Goal: Information Seeking & Learning: Learn about a topic

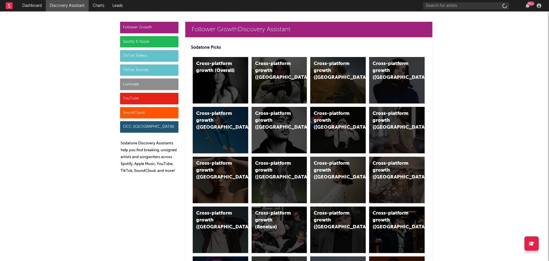
click at [139, 42] on div "Spotify & Apple" at bounding box center [149, 41] width 58 height 11
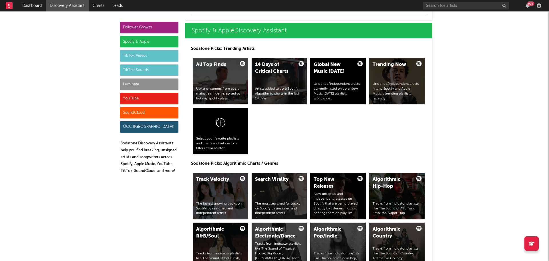
scroll to position [625, 0]
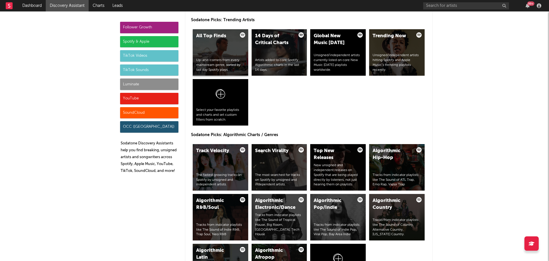
click at [213, 58] on div "Up-and-comers from every mainstream genre, sorted by last day Spotify plays." at bounding box center [220, 65] width 49 height 14
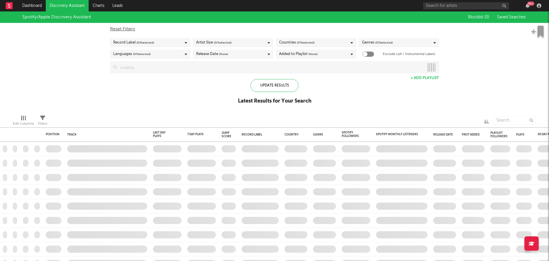
checkbox input "true"
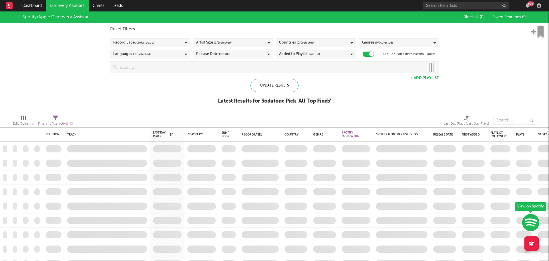
click at [227, 55] on span "(last 90 d)" at bounding box center [224, 54] width 11 height 7
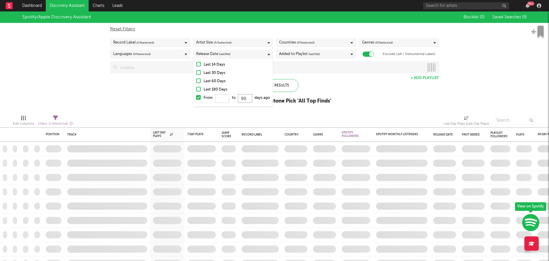
drag, startPoint x: 248, startPoint y: 98, endPoint x: 236, endPoint y: 99, distance: 11.7
click at [236, 99] on div "From to 90 days ago" at bounding box center [237, 98] width 66 height 9
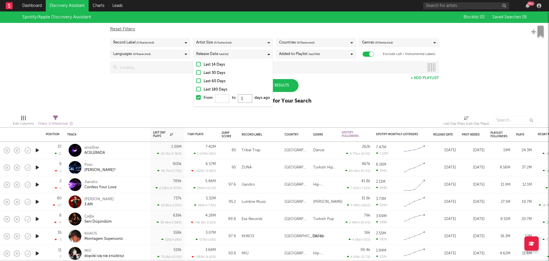
type input "11"
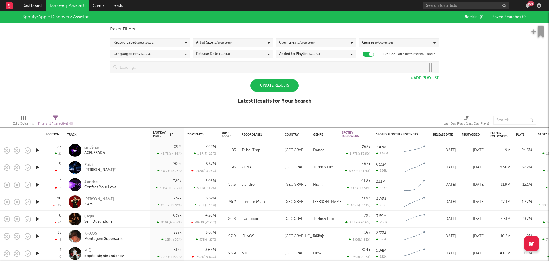
click at [161, 100] on div "Spotify/Apple Discovery Assistant Blocklist ( 0 ) Saved Searches ( 9 ) Reset Fi…" at bounding box center [274, 60] width 549 height 99
click at [218, 44] on span "( 5 / 5 selected)" at bounding box center [223, 42] width 18 height 7
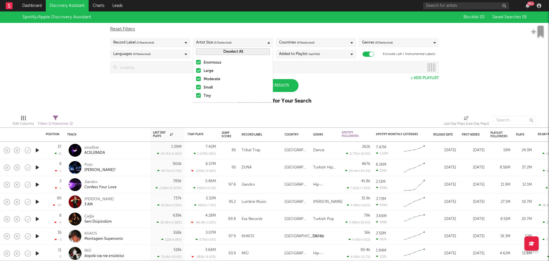
click at [218, 44] on span "( 5 / 5 selected)" at bounding box center [223, 42] width 18 height 7
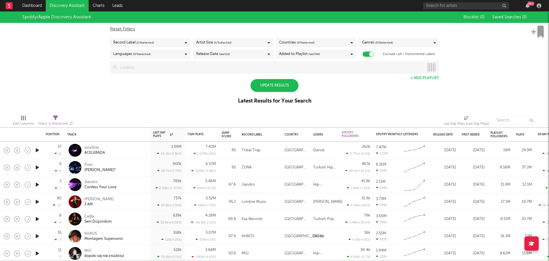
click at [148, 41] on span "( 2 / 6 selected)" at bounding box center [145, 42] width 18 height 7
click at [158, 53] on button "Select All" at bounding box center [150, 51] width 74 height 7
click at [86, 61] on div "Spotify/Apple Discovery Assistant Blocklist ( 0 ) Saved Searches ( 9 ) Reset Fi…" at bounding box center [274, 60] width 549 height 99
click at [270, 86] on div "Update Results" at bounding box center [275, 85] width 48 height 13
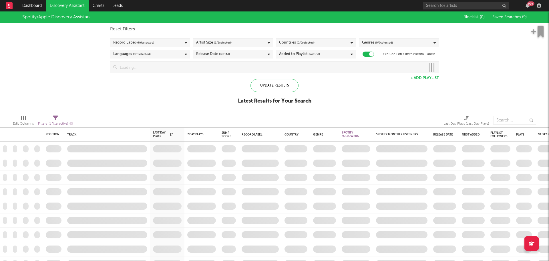
click at [55, 120] on icon at bounding box center [55, 117] width 5 height 5
select select "max"
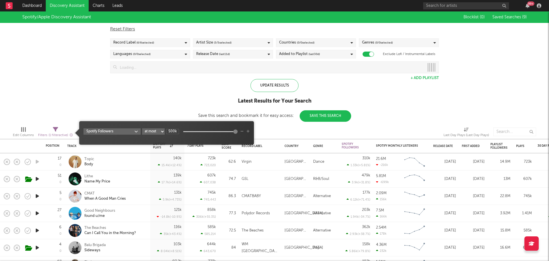
click at [132, 132] on body "Dashboard Discovery Assistant Charts Leads 99 + Notifications Settings Mark all…" at bounding box center [274, 130] width 549 height 261
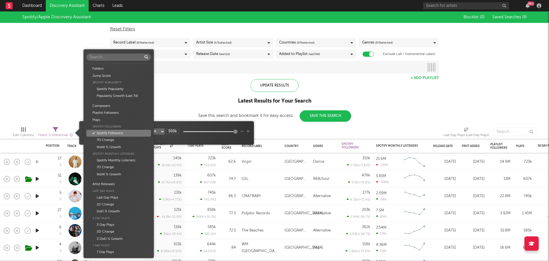
scroll to position [58, 0]
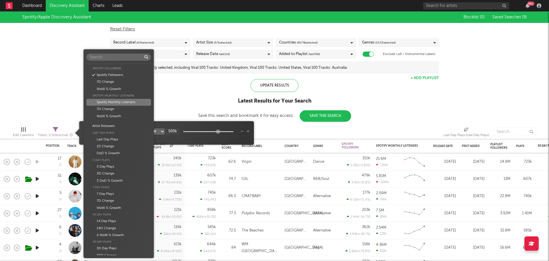
click at [123, 104] on div "Spotify Monthly Listeners" at bounding box center [118, 102] width 64 height 7
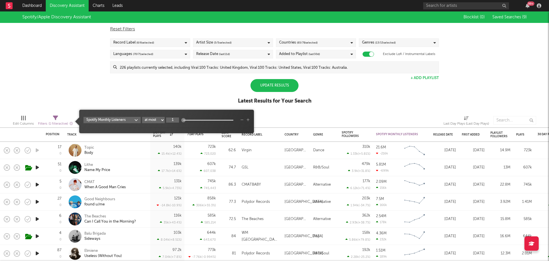
click at [173, 119] on input "1" at bounding box center [172, 119] width 13 height 5
click at [175, 120] on input "1" at bounding box center [172, 119] width 13 height 5
click at [176, 126] on div "Spotify Monthly Listeners at least at most between 1000000" at bounding box center [167, 123] width 166 height 13
type input "1M"
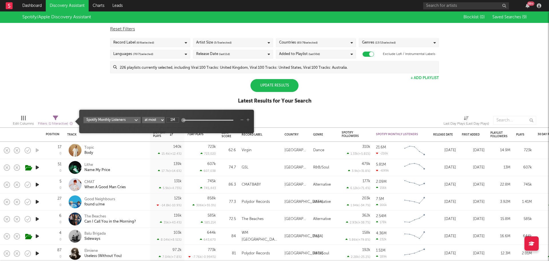
scroll to position [0, 0]
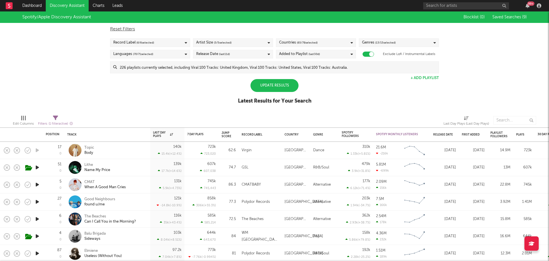
click at [177, 95] on div "Spotify/Apple Discovery Assistant Blocklist ( 0 ) Saved Searches ( 9 ) Reset Fi…" at bounding box center [274, 60] width 549 height 99
click at [276, 86] on div "Update Results" at bounding box center [275, 85] width 48 height 13
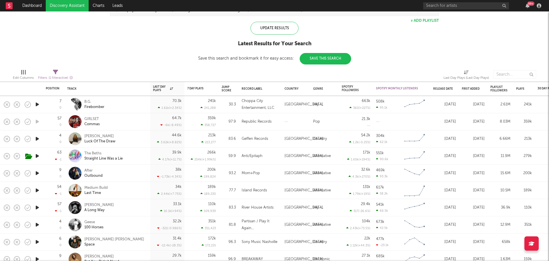
click at [137, 121] on div "GIRLSET Commas" at bounding box center [115, 121] width 62 height 10
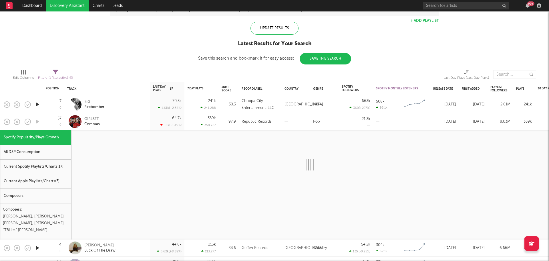
select select "1w"
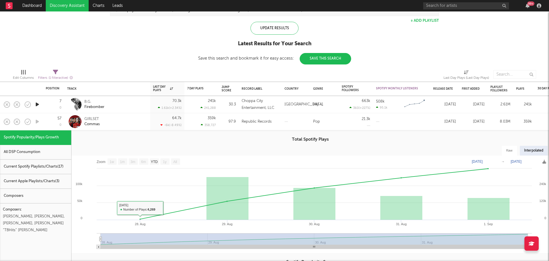
click at [132, 121] on div "GIRLSET Commas" at bounding box center [115, 121] width 62 height 10
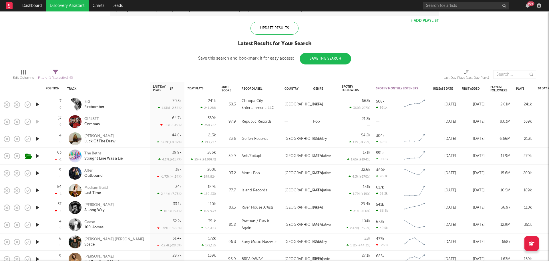
click at [137, 189] on div "Medium Build Last Time" at bounding box center [115, 190] width 62 height 10
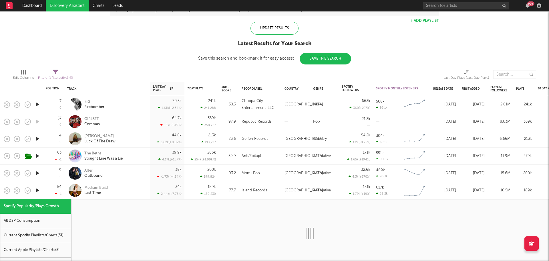
select select "1w"
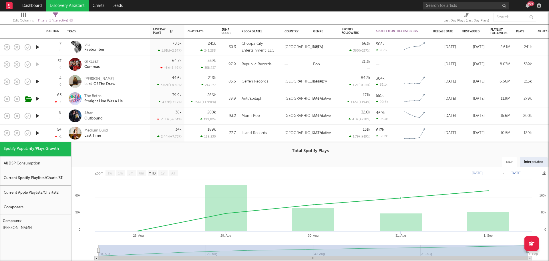
click at [135, 136] on div "Medium Build Last Time" at bounding box center [115, 133] width 62 height 10
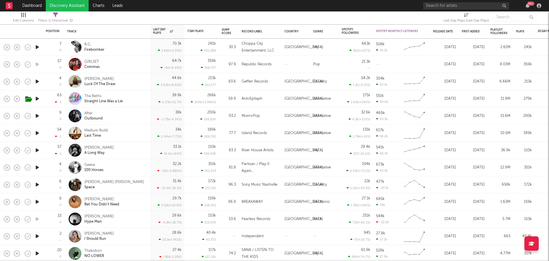
click at [36, 133] on icon "button" at bounding box center [37, 132] width 6 height 7
click at [36, 133] on icon "button" at bounding box center [36, 132] width 5 height 7
click at [37, 150] on icon "button" at bounding box center [37, 149] width 6 height 7
click at [37, 150] on icon "button" at bounding box center [36, 149] width 5 height 7
click at [38, 168] on icon "button" at bounding box center [37, 167] width 6 height 7
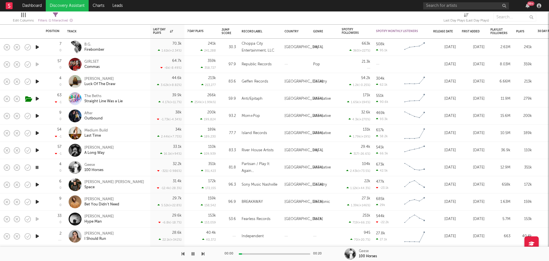
click at [38, 168] on icon "button" at bounding box center [36, 167] width 5 height 7
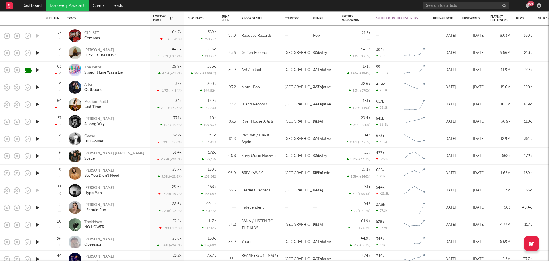
click at [38, 172] on icon "button" at bounding box center [37, 172] width 6 height 7
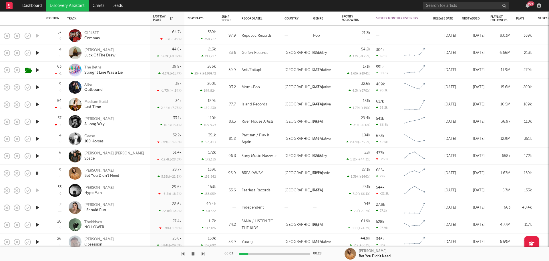
click at [144, 172] on div "Daniel Allan Bet You Didn't Need" at bounding box center [115, 173] width 62 height 10
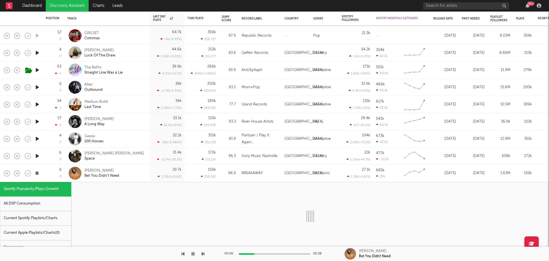
select select "1w"
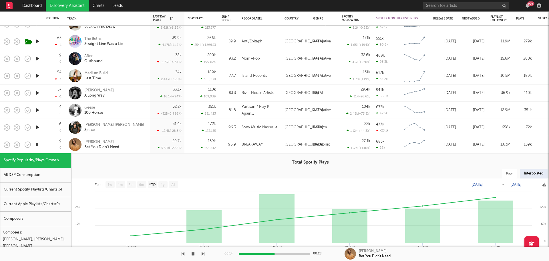
click at [144, 145] on div "Daniel Allan Bet You Didn't Need" at bounding box center [115, 144] width 62 height 10
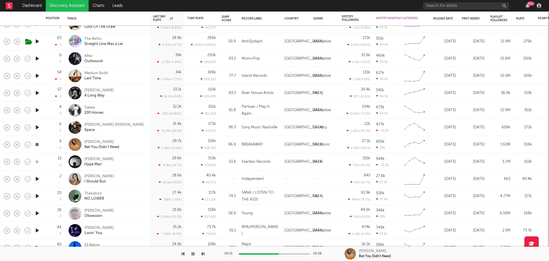
click at [37, 143] on icon "button" at bounding box center [36, 144] width 5 height 7
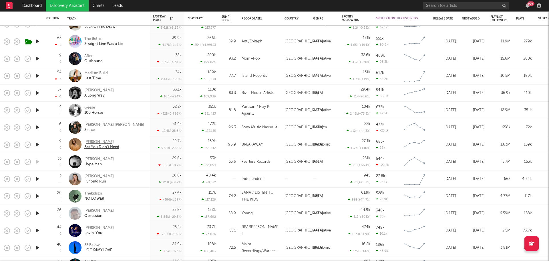
click at [91, 142] on div "[PERSON_NAME]" at bounding box center [101, 141] width 35 height 5
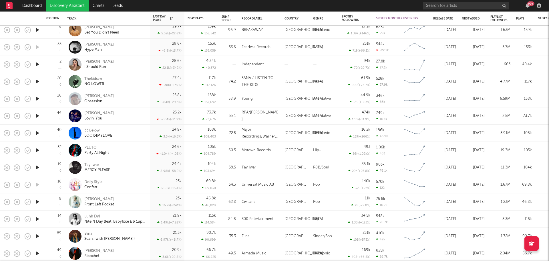
click at [37, 201] on icon "button" at bounding box center [37, 201] width 6 height 7
click at [37, 201] on icon "button" at bounding box center [36, 201] width 5 height 7
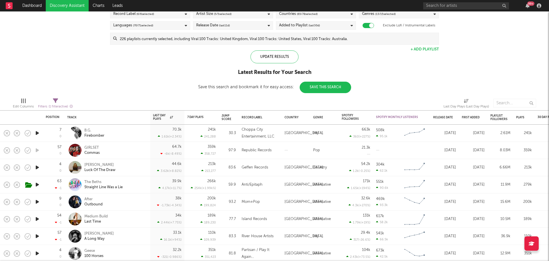
click at [35, 133] on icon "button" at bounding box center [37, 132] width 6 height 7
click at [36, 133] on icon "button" at bounding box center [36, 132] width 5 height 7
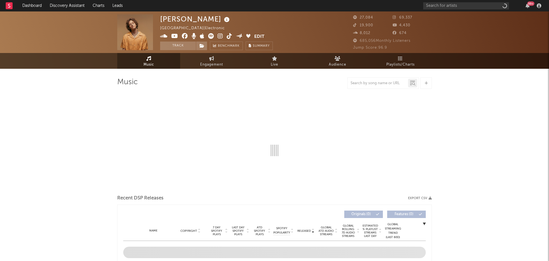
select select "6m"
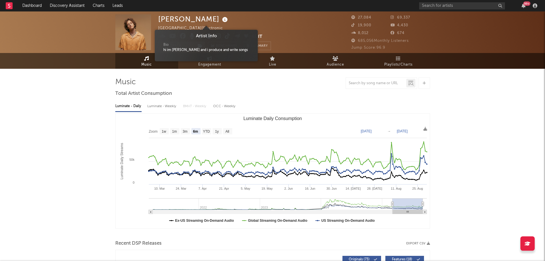
click at [221, 20] on icon at bounding box center [225, 20] width 8 height 8
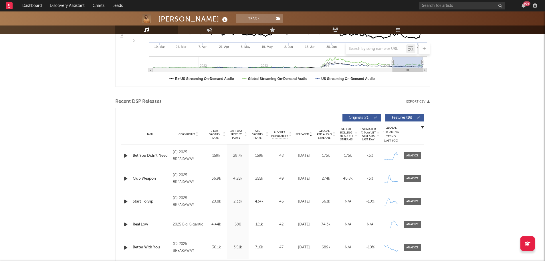
scroll to position [143, 0]
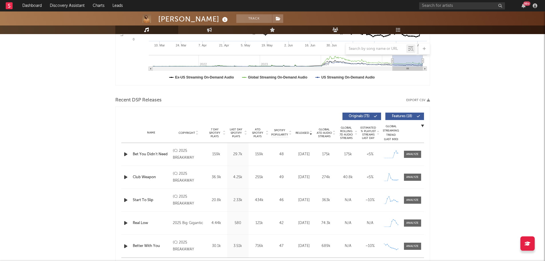
click at [236, 135] on span "Last Day Spotify Plays" at bounding box center [236, 133] width 15 height 10
click at [417, 155] on div at bounding box center [412, 154] width 12 height 4
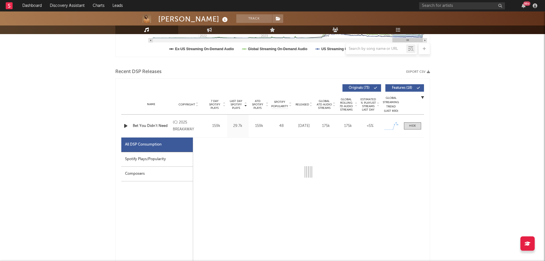
select select "1w"
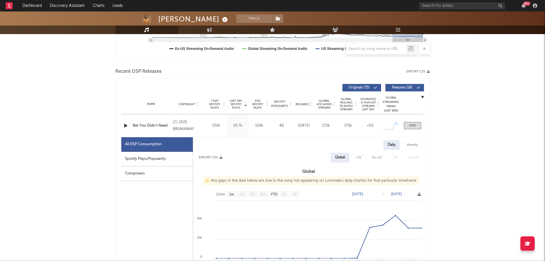
scroll to position [200, 0]
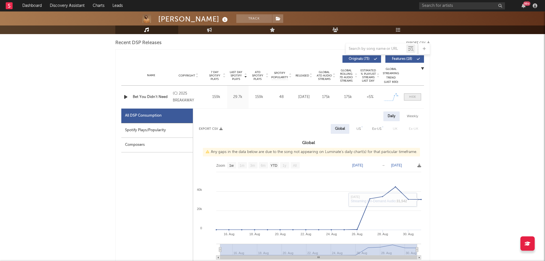
click at [417, 98] on span at bounding box center [412, 96] width 17 height 7
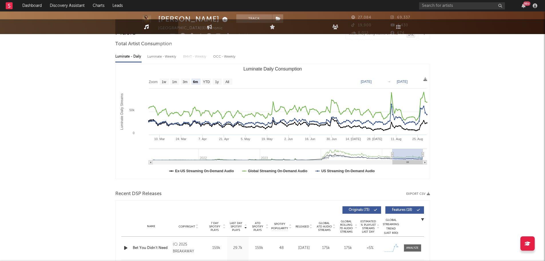
scroll to position [0, 0]
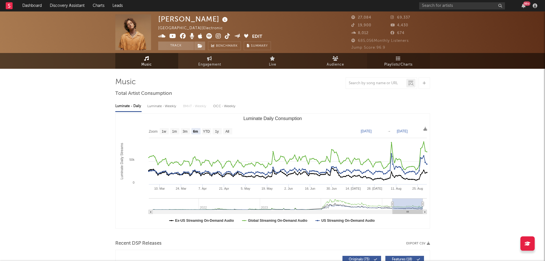
click at [397, 60] on icon at bounding box center [398, 58] width 5 height 5
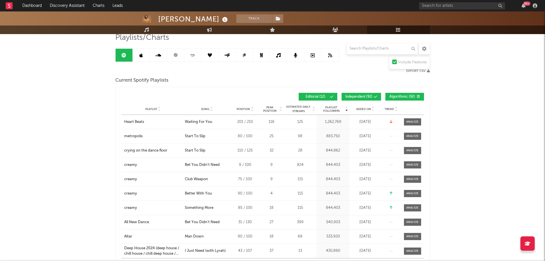
scroll to position [57, 0]
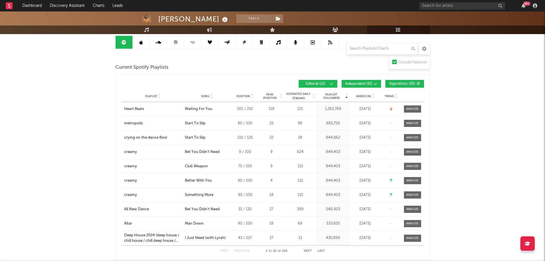
click at [365, 97] on span "Added On" at bounding box center [363, 95] width 15 height 3
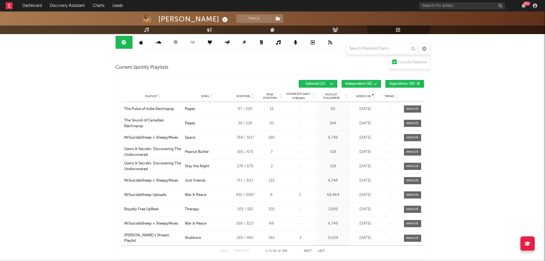
click at [367, 97] on span "Added On" at bounding box center [363, 95] width 15 height 3
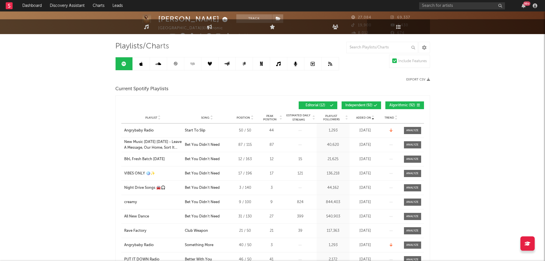
scroll to position [0, 0]
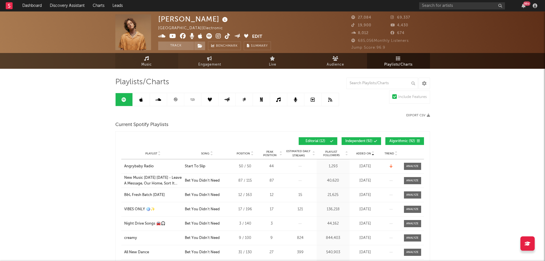
click at [154, 64] on link "Music" at bounding box center [146, 61] width 63 height 16
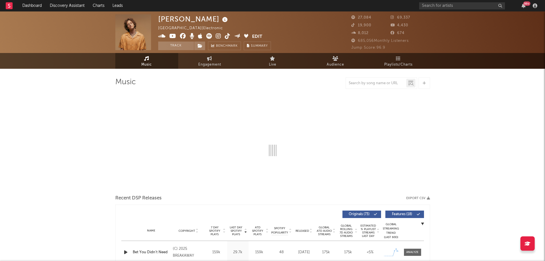
select select "6m"
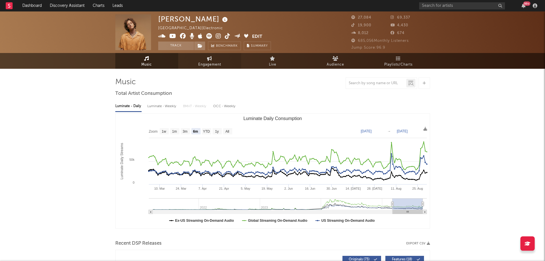
click at [219, 60] on link "Engagement" at bounding box center [209, 61] width 63 height 16
select select "1w"
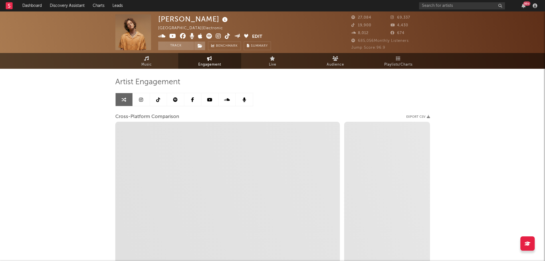
select select "1m"
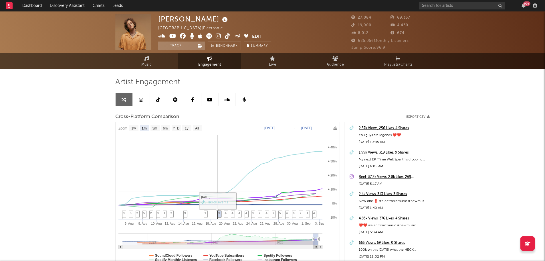
click at [221, 214] on icon at bounding box center [219, 215] width 4 height 9
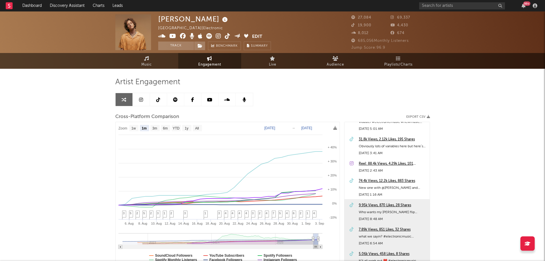
scroll to position [1141, 0]
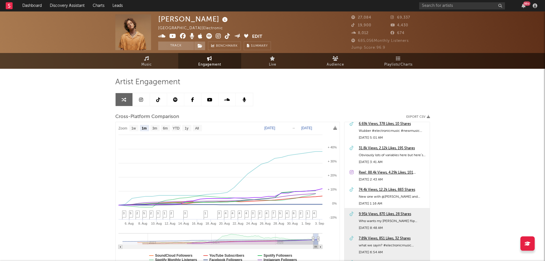
click at [392, 188] on div "74.4k Views, 12.2k Likes, 883 Shares" at bounding box center [393, 189] width 68 height 7
click at [224, 213] on icon at bounding box center [226, 215] width 4 height 9
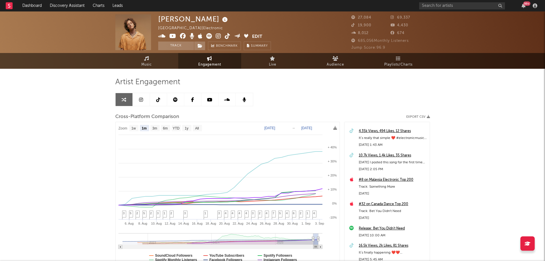
scroll to position [451, 0]
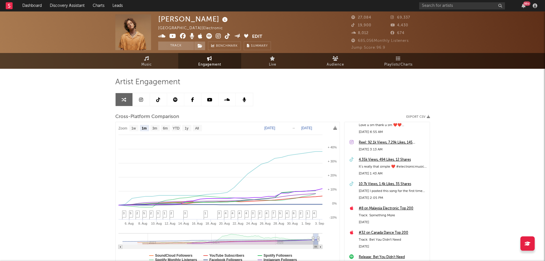
click at [386, 182] on div "10.7k Views, 1.4k Likes, 35 Shares" at bounding box center [393, 184] width 68 height 7
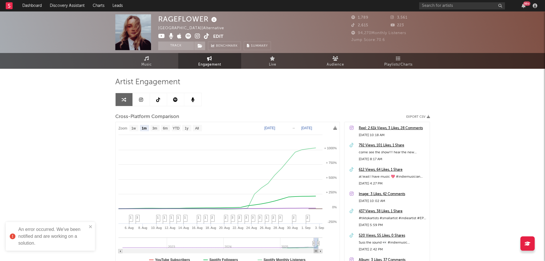
select select "1m"
click at [91, 227] on icon "close" at bounding box center [90, 226] width 3 height 3
click at [62, 168] on div "RAGEFLOWER Australia | Alternative Edit Track Benchmark Summary 1,789 3,561 2,6…" at bounding box center [272, 161] width 545 height 300
